Goal: Check status

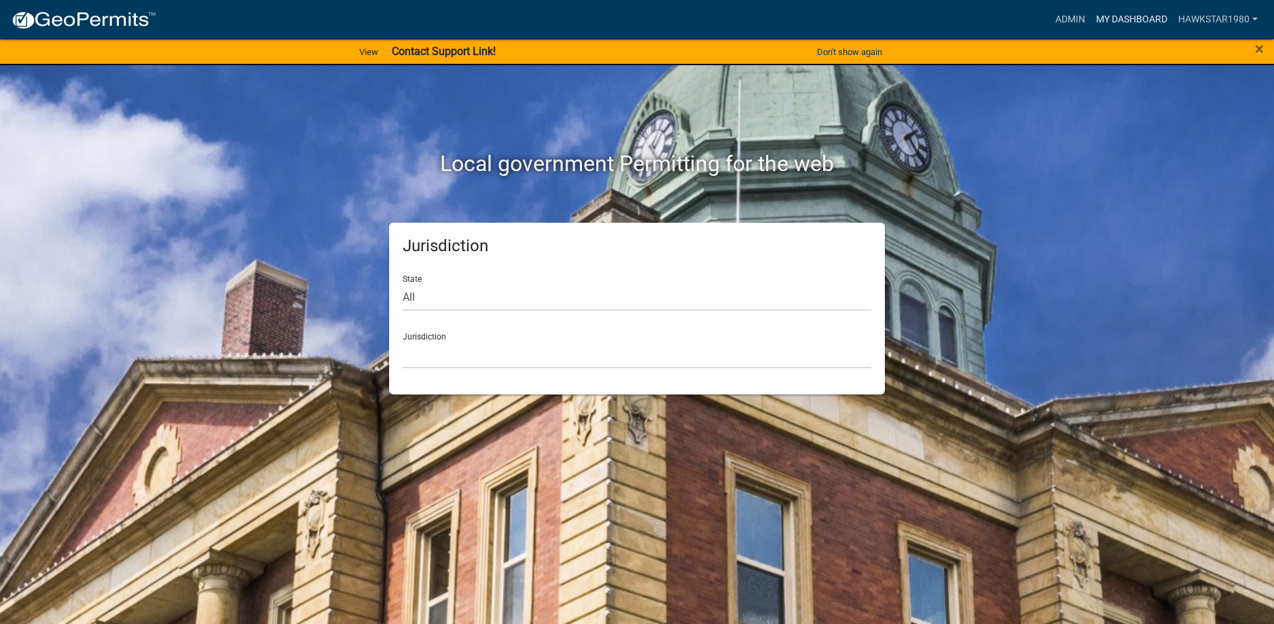
click at [1146, 18] on link "My Dashboard" at bounding box center [1131, 20] width 82 height 26
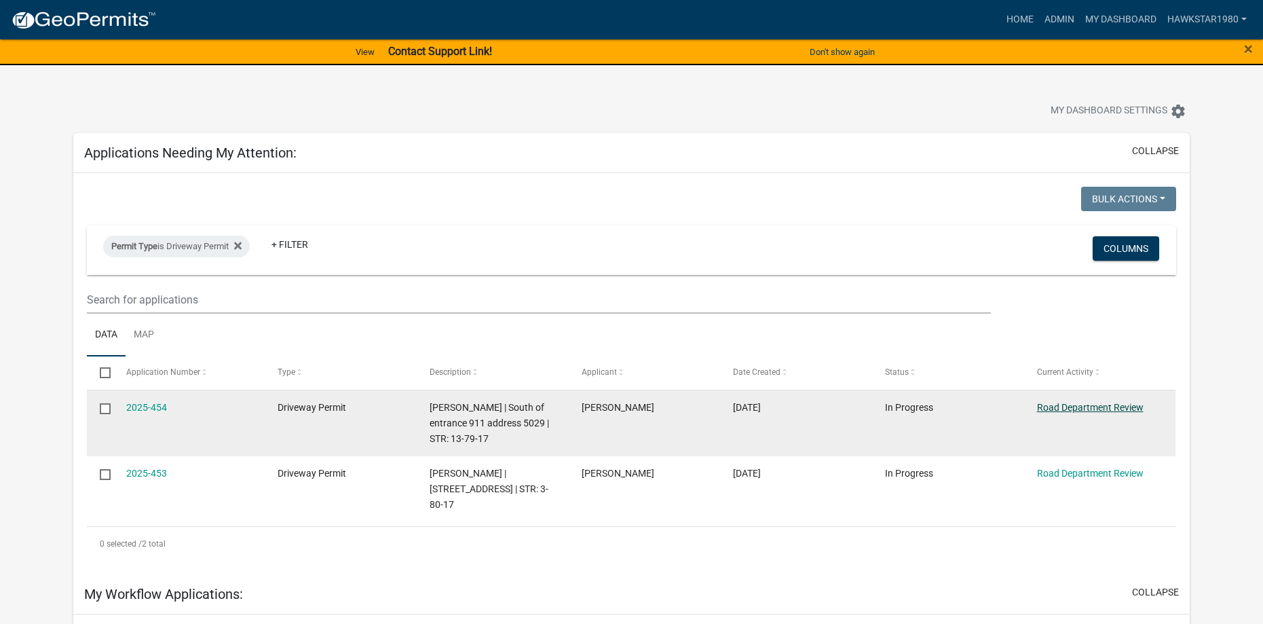
click at [1066, 408] on link "Road Department Review" at bounding box center [1090, 407] width 107 height 11
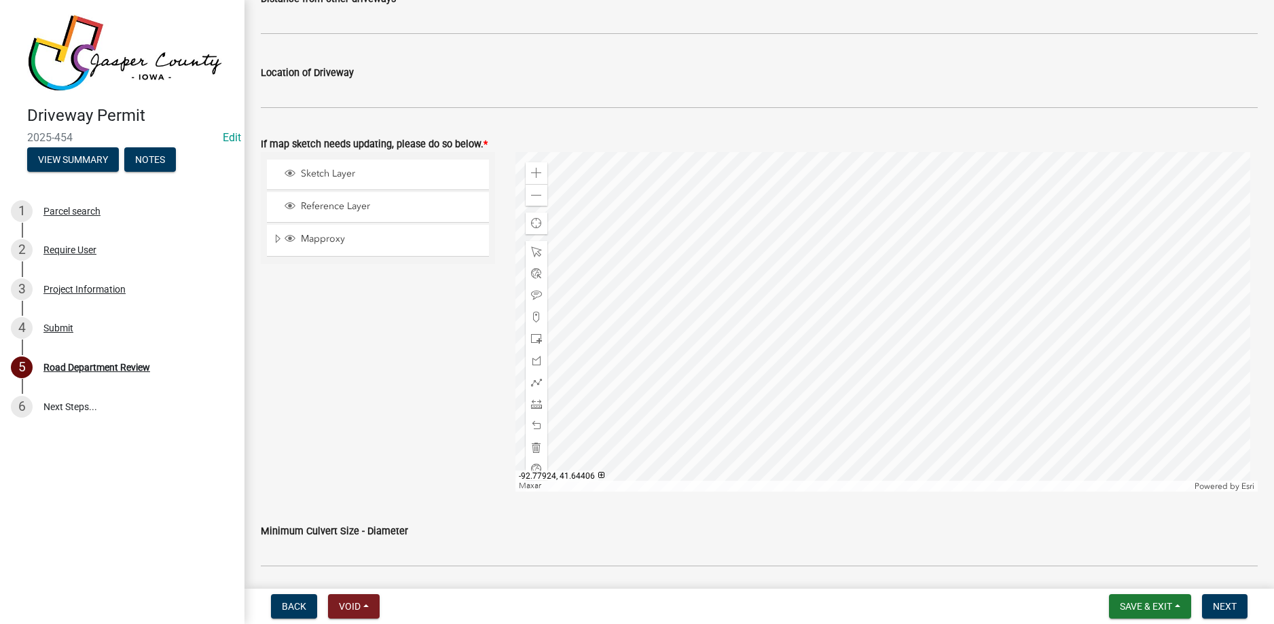
scroll to position [475, 0]
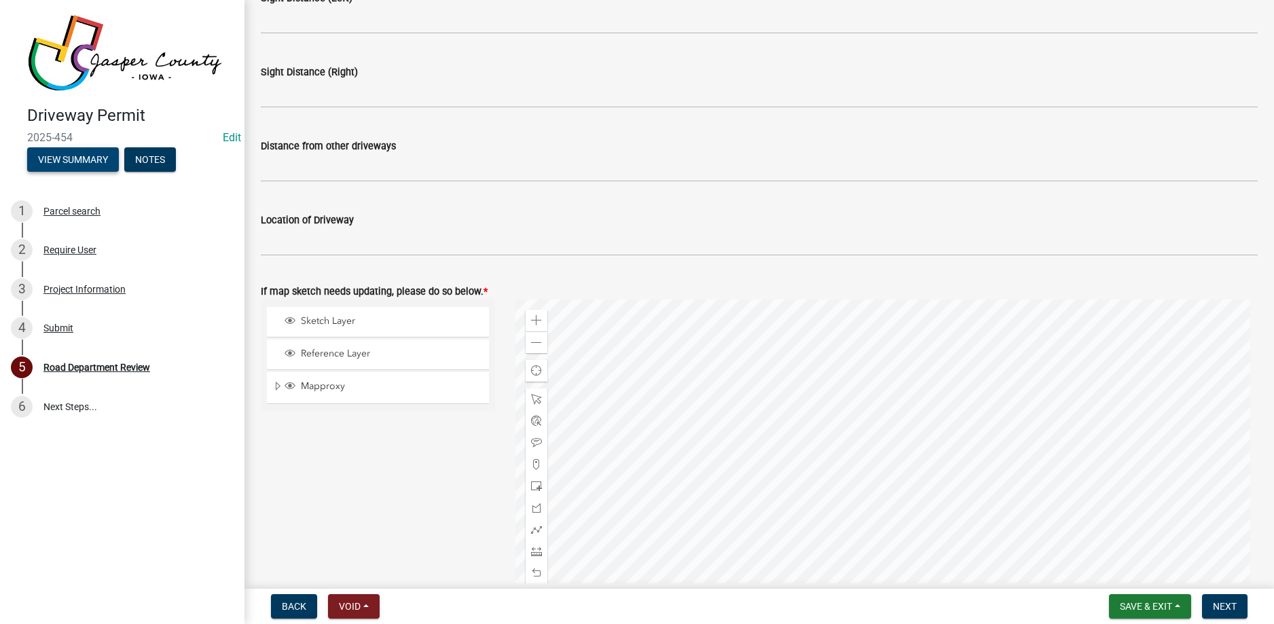
click at [90, 156] on button "View Summary" at bounding box center [73, 159] width 92 height 24
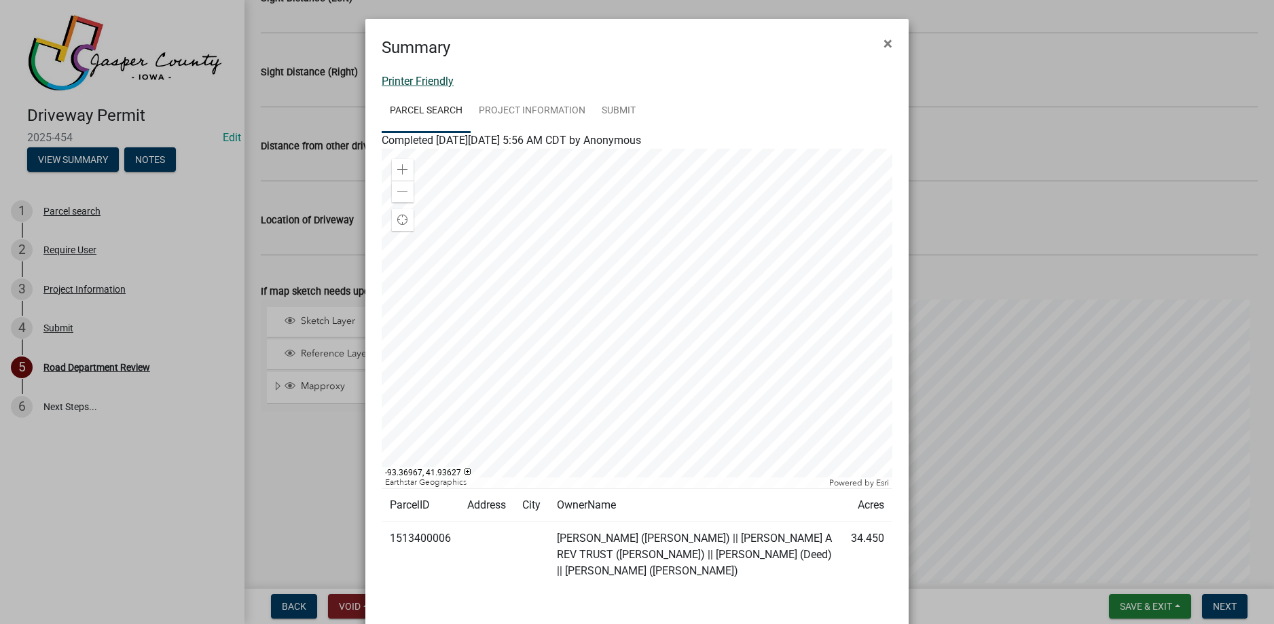
click at [435, 80] on link "Printer Friendly" at bounding box center [418, 81] width 72 height 13
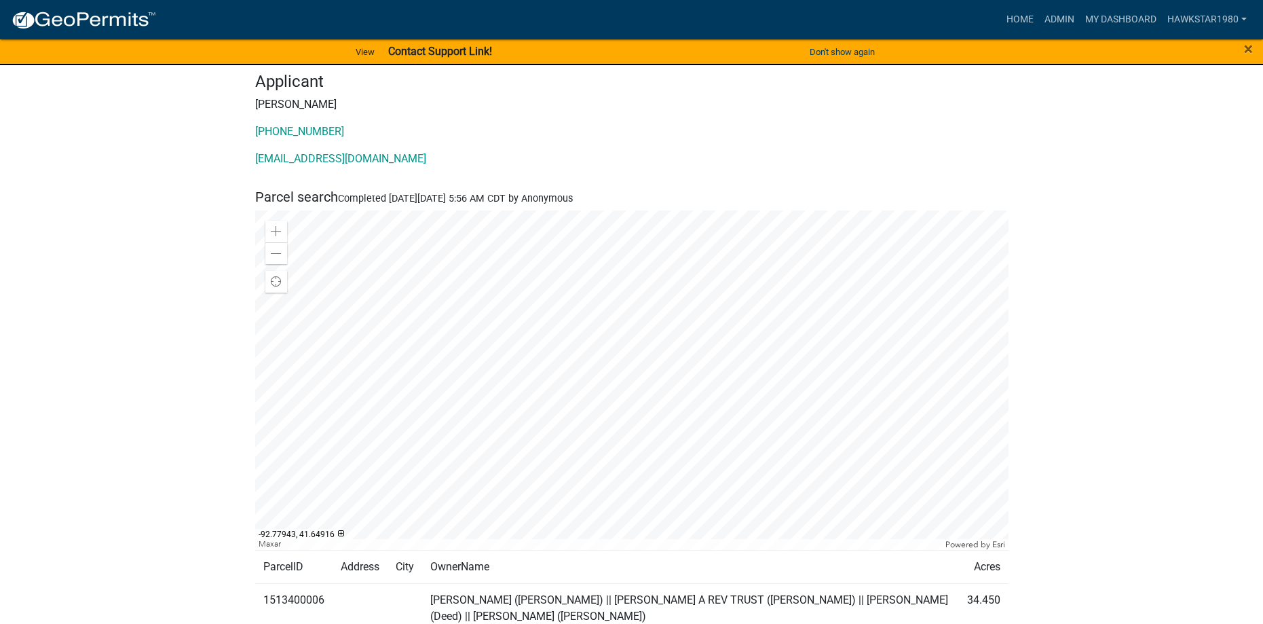
scroll to position [136, 0]
click at [278, 256] on span at bounding box center [276, 251] width 11 height 11
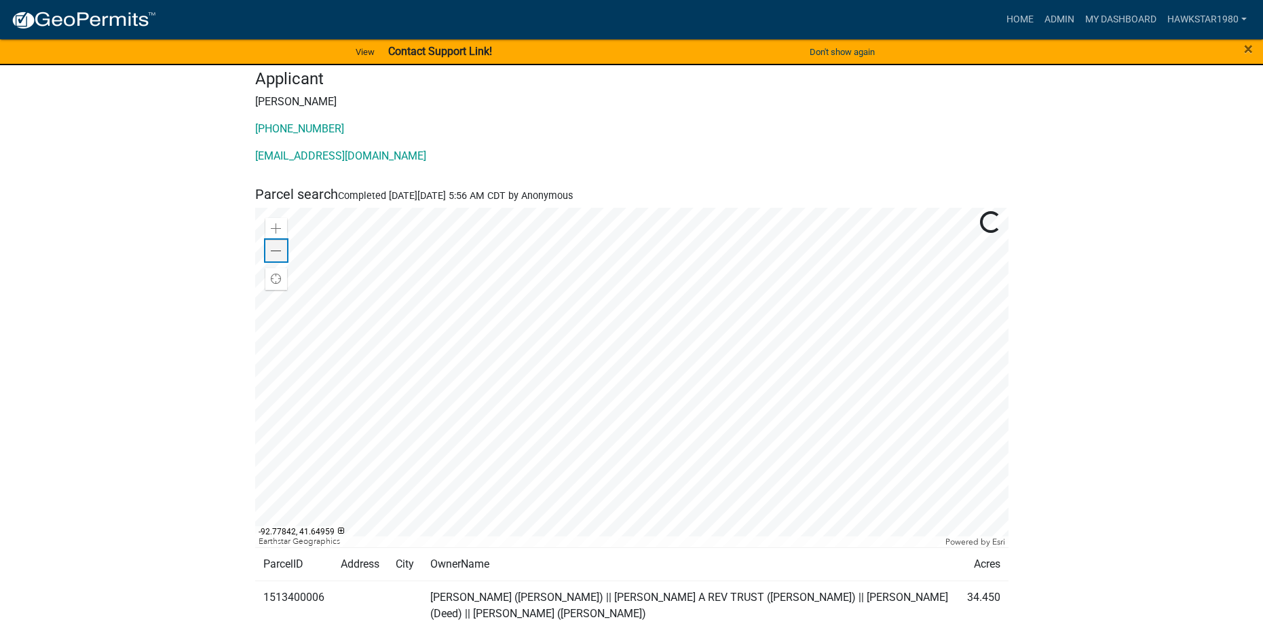
click at [278, 256] on span at bounding box center [276, 251] width 11 height 11
click at [278, 227] on span at bounding box center [276, 228] width 11 height 11
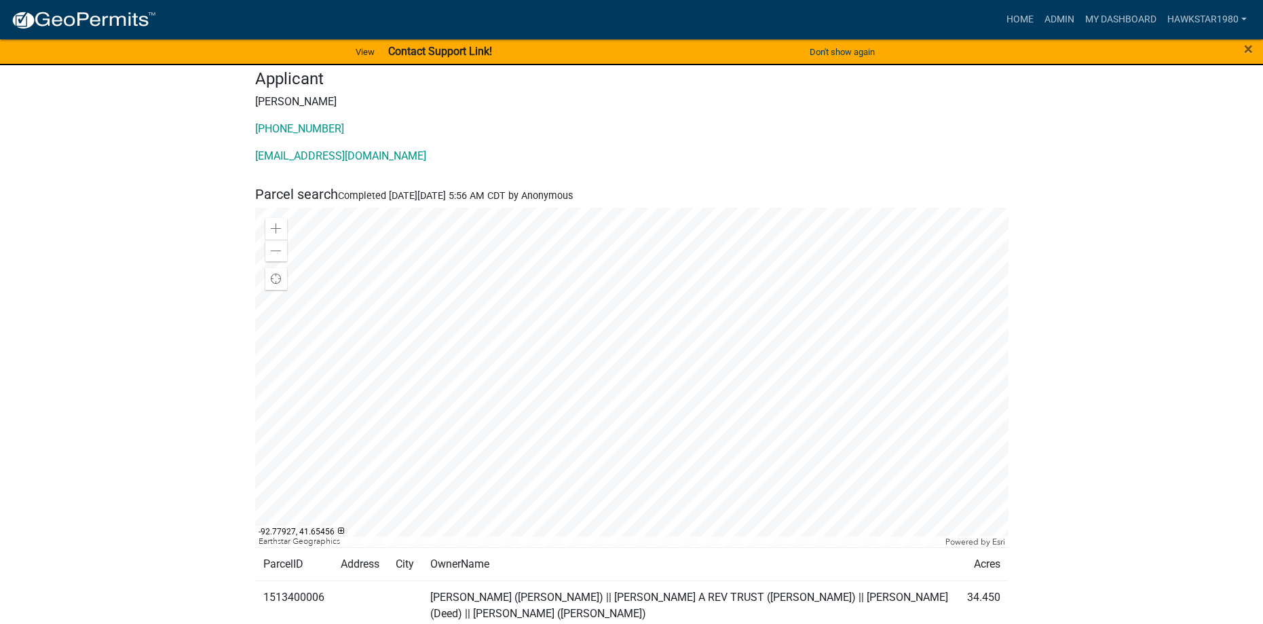
click at [591, 337] on div at bounding box center [632, 377] width 754 height 339
click at [279, 225] on span at bounding box center [276, 228] width 11 height 11
click at [661, 329] on div at bounding box center [632, 377] width 754 height 339
click at [623, 365] on div at bounding box center [632, 377] width 754 height 339
